Goal: Task Accomplishment & Management: Use online tool/utility

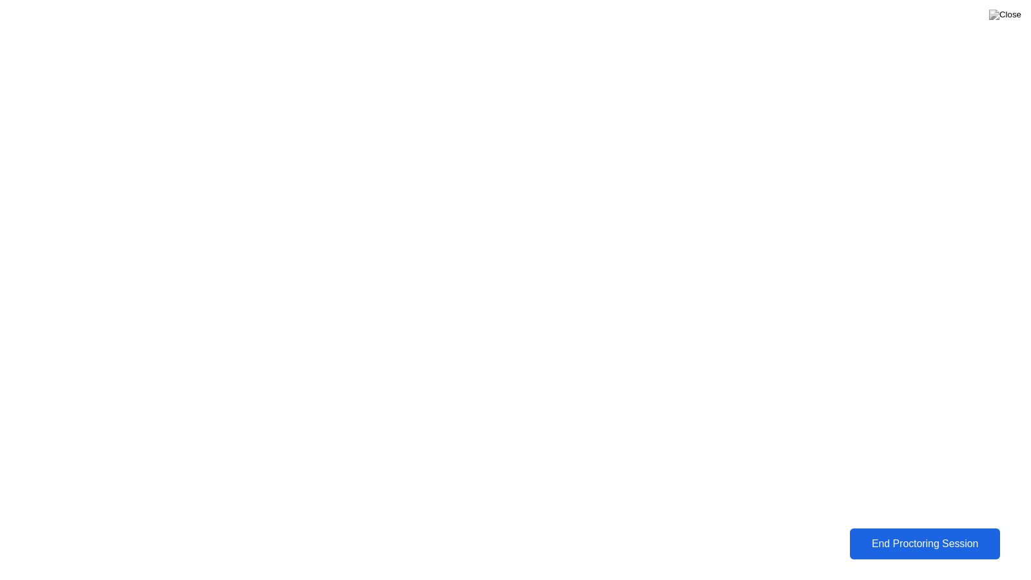
click at [887, 538] on div "End Proctoring Session" at bounding box center [924, 544] width 143 height 12
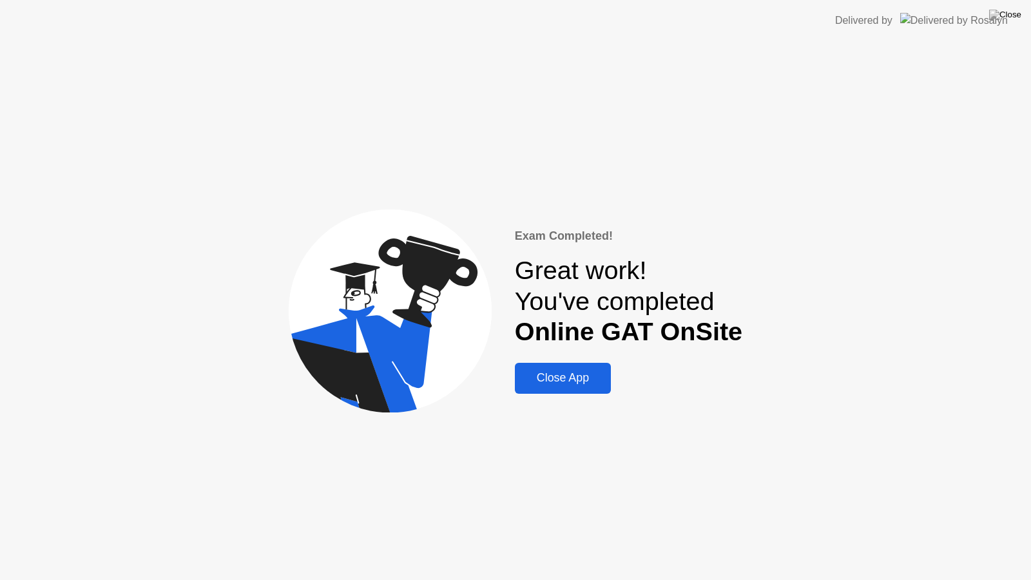
click at [590, 367] on button "Close App" at bounding box center [563, 378] width 96 height 31
